Goal: Feedback & Contribution: Contribute content

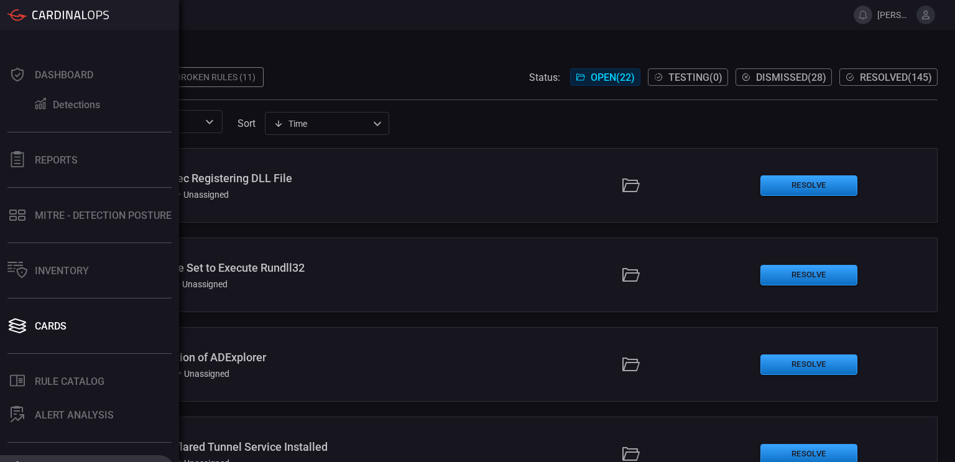
scroll to position [112, 0]
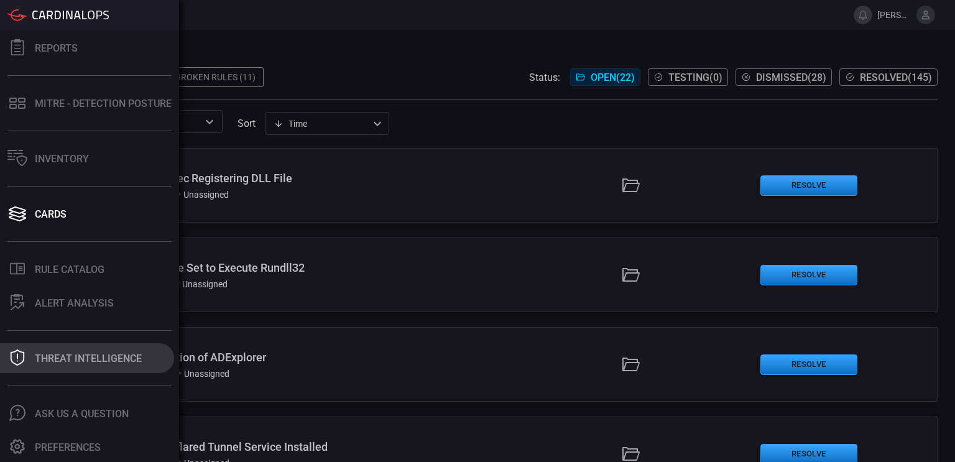
click at [67, 356] on div "Threat Intelligence" at bounding box center [88, 359] width 107 height 12
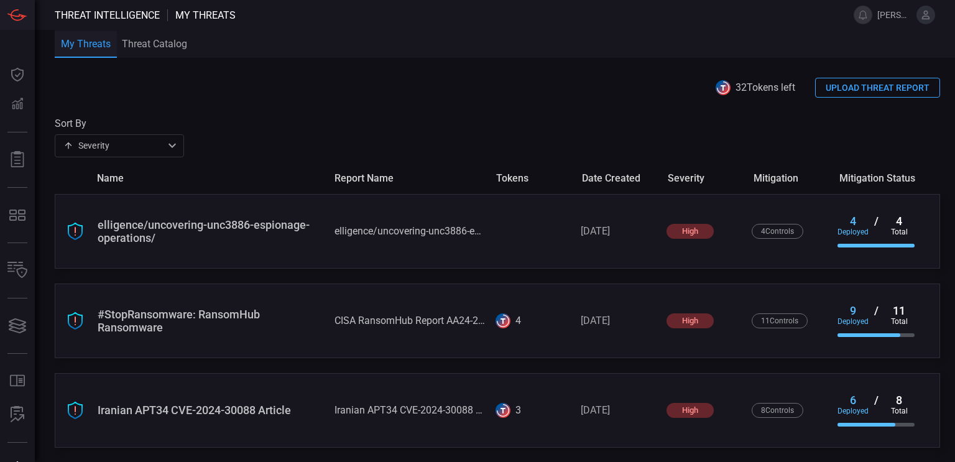
click at [844, 86] on button "UPLOAD THREAT REPORT" at bounding box center [877, 88] width 125 height 20
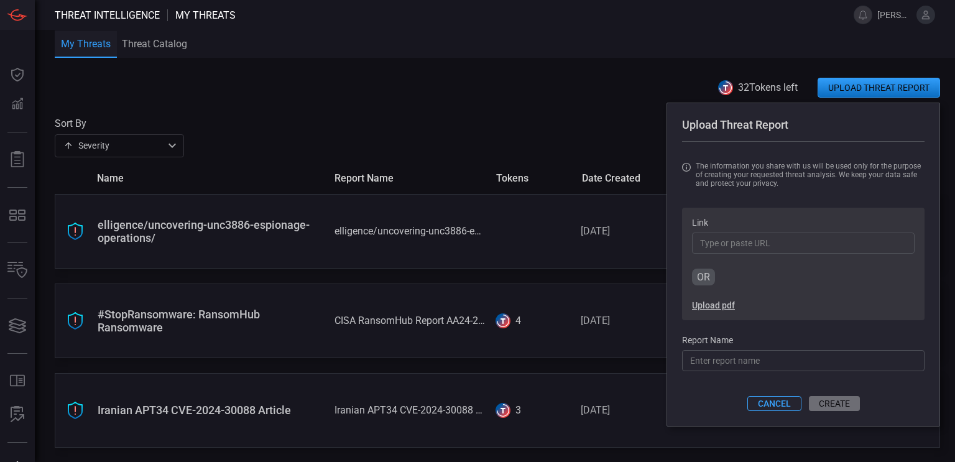
click at [744, 246] on input "Link" at bounding box center [803, 243] width 223 height 21
click at [716, 358] on input "Report Name" at bounding box center [803, 360] width 242 height 21
click at [768, 362] on input "CISA Interlock AA" at bounding box center [803, 360] width 242 height 21
paste input "aa25-203a"
type input "CISA Interlock aa25-203a"
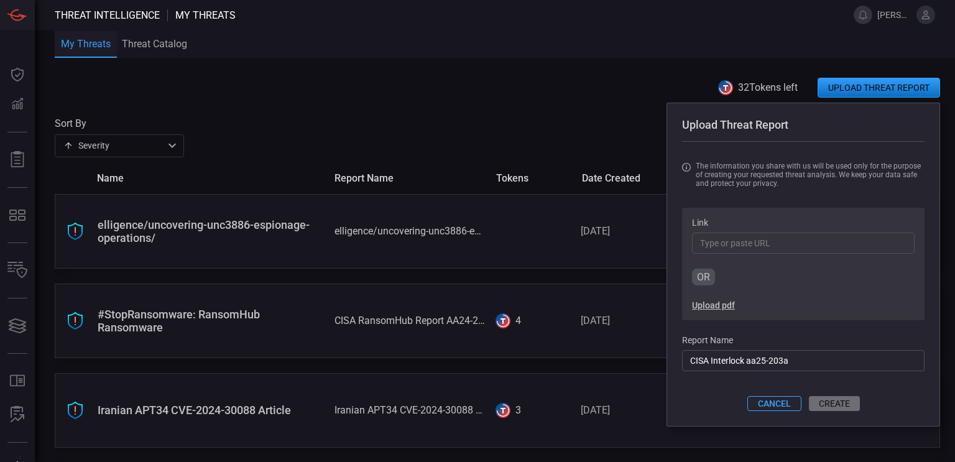
click at [726, 241] on input "Link" at bounding box center [803, 243] width 223 height 21
paste input "[URL][DOMAIN_NAME]"
type input "[URL][DOMAIN_NAME]"
type input "gov/news-events/cybersecurity-advisories/aa25-203a"
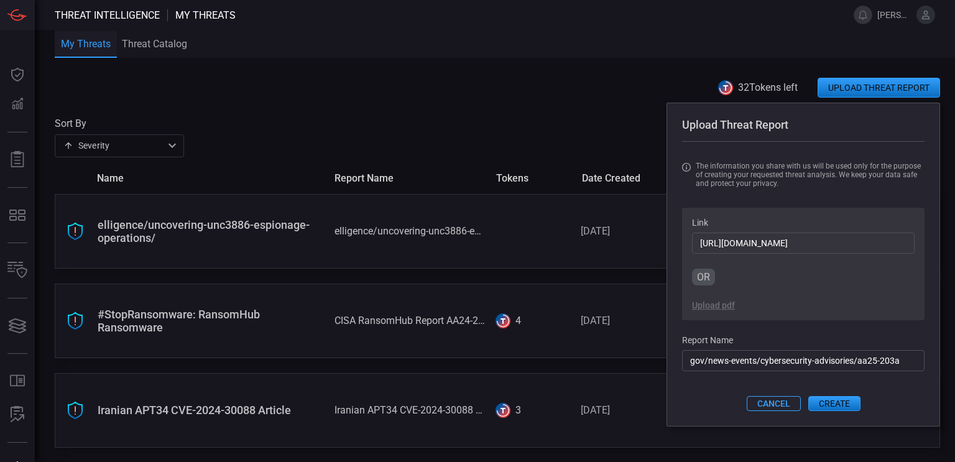
type input "[URL][DOMAIN_NAME]"
click at [727, 360] on input "gov/news-events/cybersecurity-advisories/aa25-203a" at bounding box center [803, 360] width 242 height 21
type input "g"
paste input "aa25-203a"
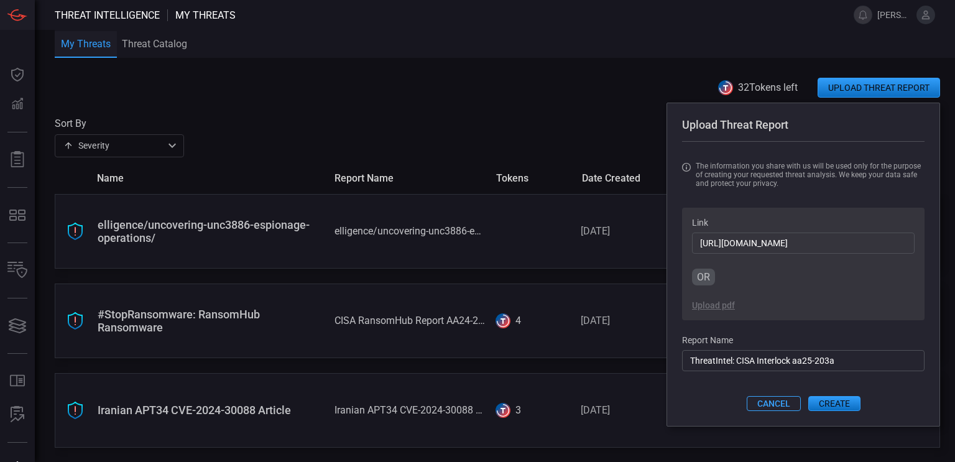
type input "ThreatIntel: CISA Interlock aa25-203a"
click at [833, 407] on button "CREATE" at bounding box center [834, 403] width 52 height 15
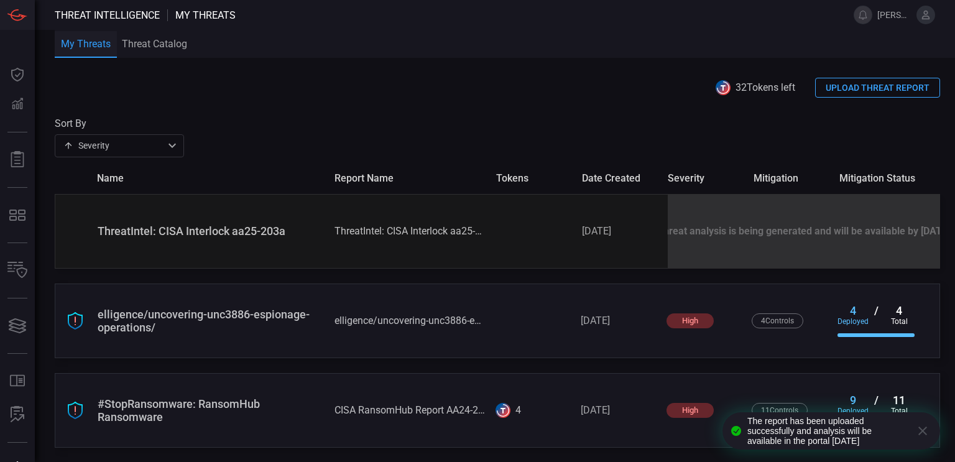
click at [925, 430] on icon "button" at bounding box center [922, 430] width 15 height 15
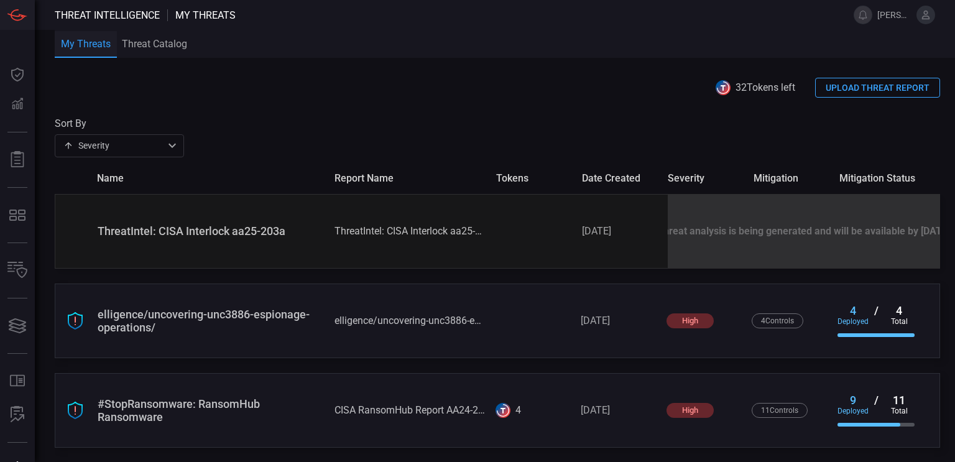
click at [696, 241] on div "Threat analysis is being generated and will be available by [DATE]" at bounding box center [804, 231] width 272 height 73
click at [870, 253] on div "Threat analysis is being generated and will be available by [DATE]" at bounding box center [804, 231] width 272 height 73
click at [624, 237] on div "[DATE]" at bounding box center [620, 231] width 76 height 12
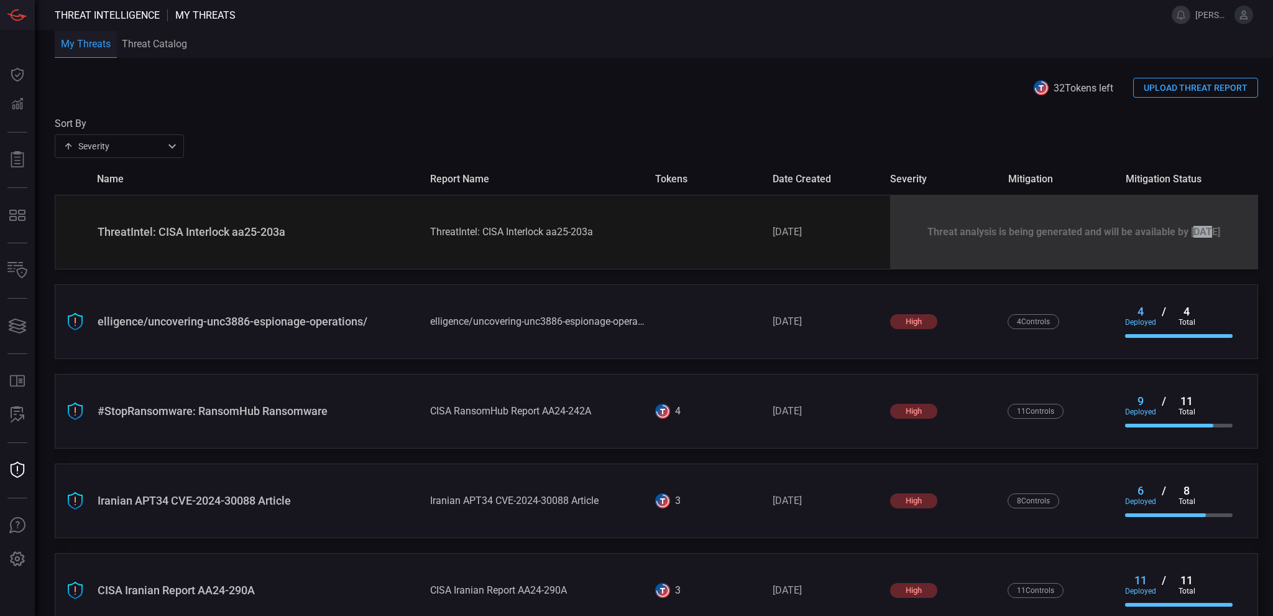
drag, startPoint x: 1170, startPoint y: 212, endPoint x: 1186, endPoint y: 256, distance: 46.8
click at [954, 256] on div "Threat analysis is being generated and will be available by [DATE]" at bounding box center [1073, 231] width 367 height 73
